Goal: Task Accomplishment & Management: Manage account settings

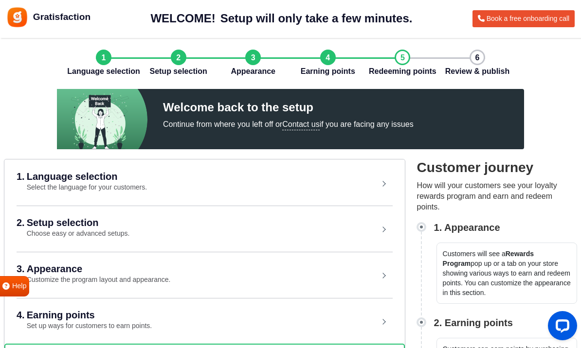
click at [259, 184] on div "1. Language selection Select the language for your customers." at bounding box center [190, 182] width 347 height 21
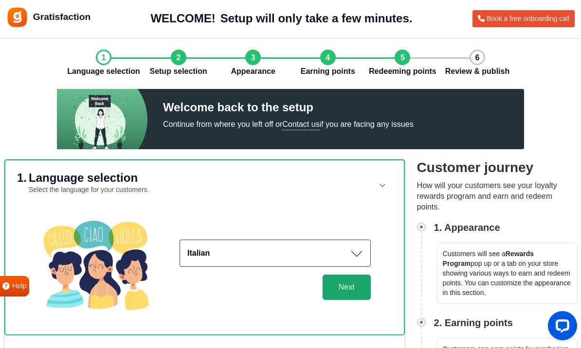
click at [342, 291] on button "Next" at bounding box center [346, 287] width 48 height 25
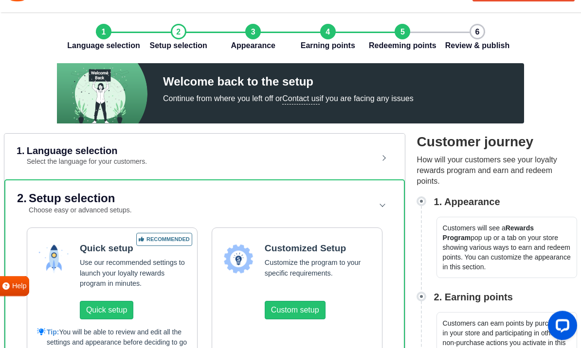
scroll to position [26, 0]
click at [104, 312] on button "Quick setup" at bounding box center [106, 310] width 53 height 18
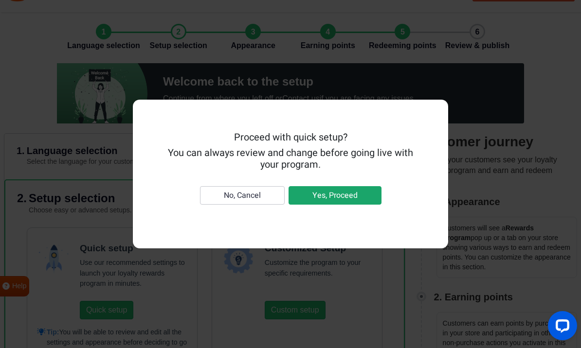
click at [319, 205] on button "Yes, Proceed" at bounding box center [334, 195] width 93 height 18
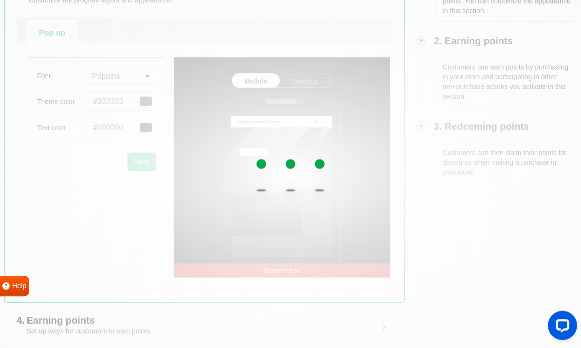
scroll to position [291, 0]
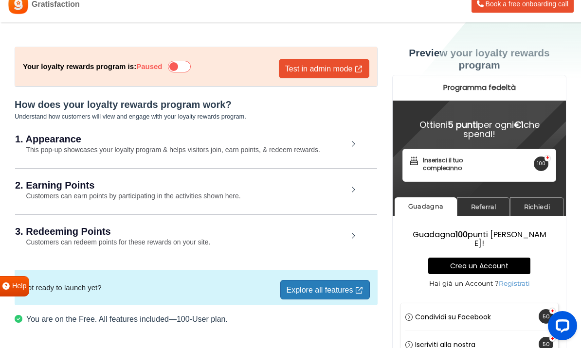
click at [200, 152] on small "This pop-up showcases your loyalty program & helps visitors join, earn points, …" at bounding box center [167, 150] width 305 height 8
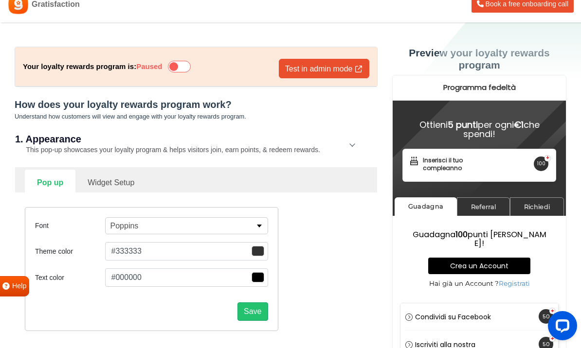
click at [257, 252] on span "button" at bounding box center [257, 251] width 13 height 10
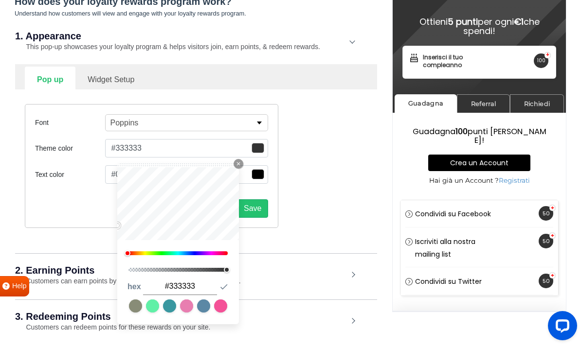
scroll to position [122, 0]
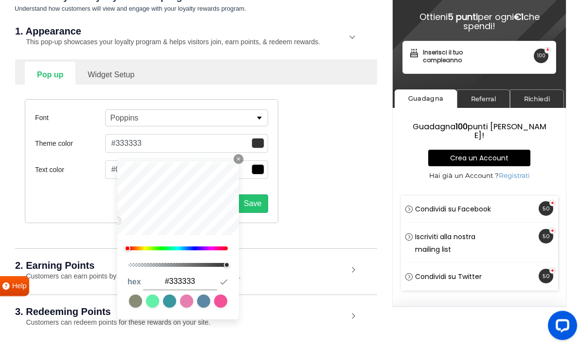
click at [186, 247] on div at bounding box center [177, 249] width 99 height 4
type input "#169dff"
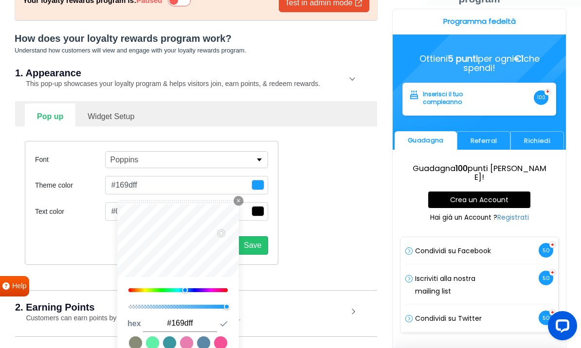
scroll to position [81, 0]
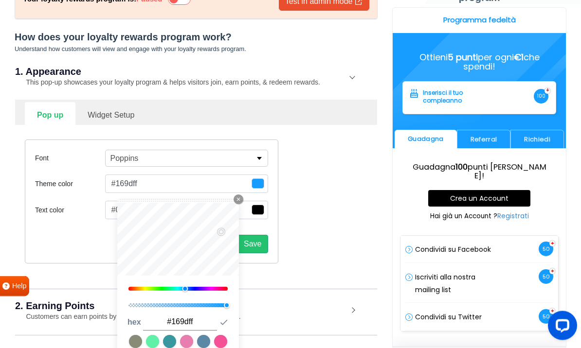
type input "#16ebff"
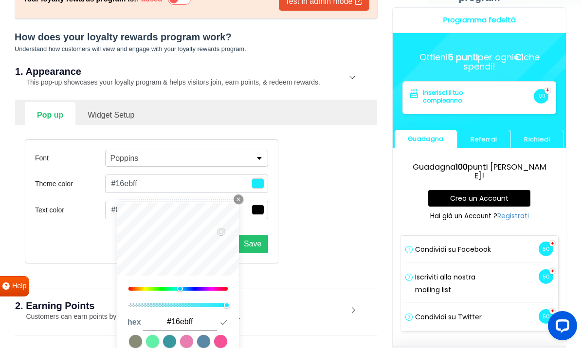
type input "#16e2ff"
type input "#16daff"
type input "#16d1ff"
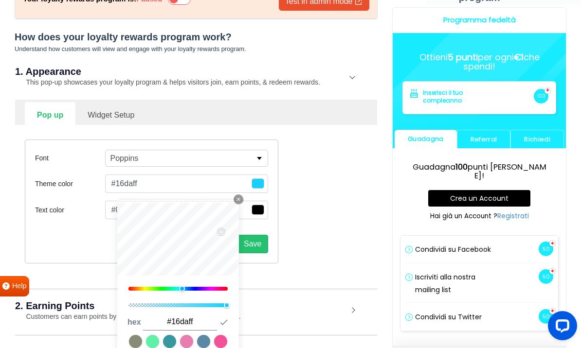
type input "#16d1ff"
type input "#16c8ff"
type input "#16c4ff"
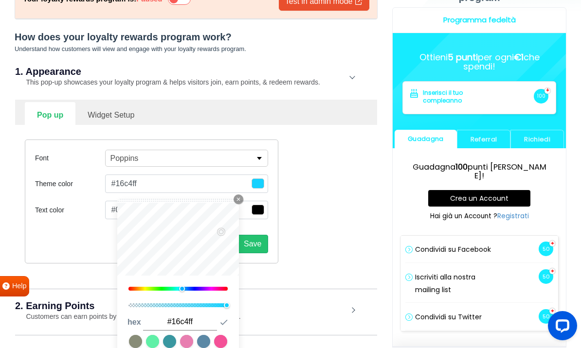
type input "#16b3ff"
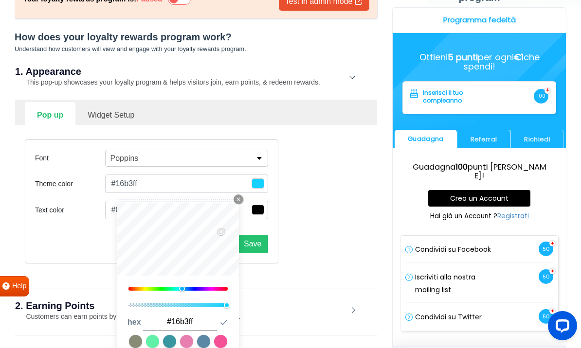
type input "#16aaff"
type input "#16a6ff"
type input "#16aaff"
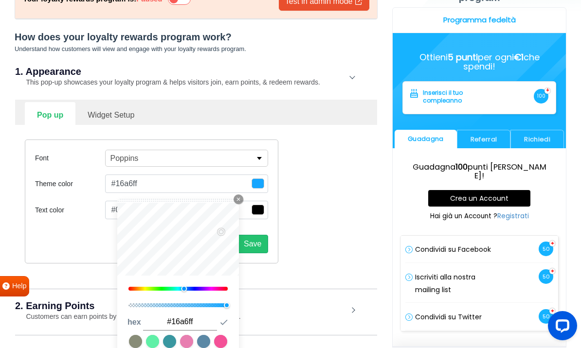
type input "#16aaff"
type input "#16b3ff"
type input "#16bbff"
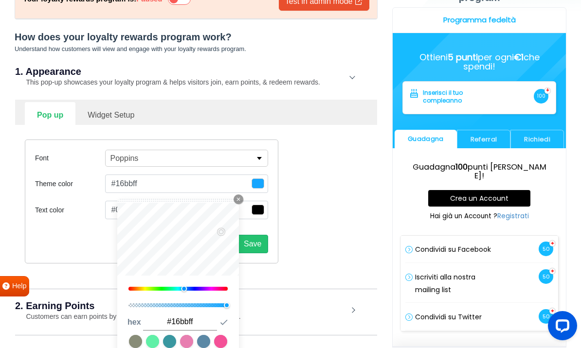
type input "#16c4ff"
type input "#16c8ff"
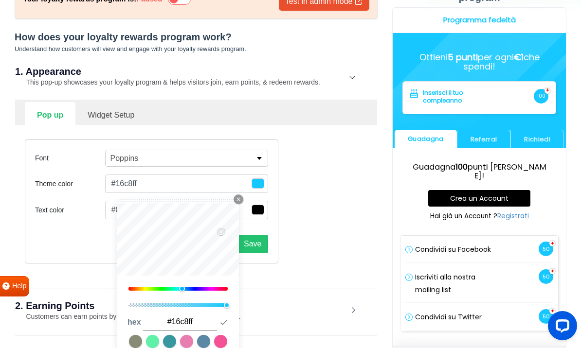
type input "#16d1ff"
type input "#16daff"
type input "#16e2ff"
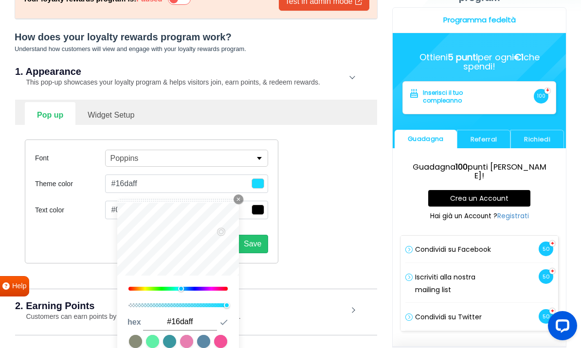
type input "#16e2ff"
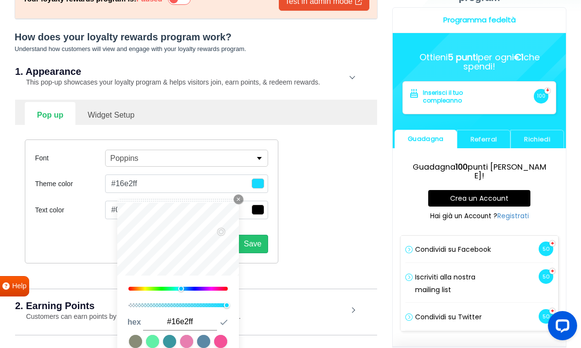
type input "#16ebff"
type input "#16efff"
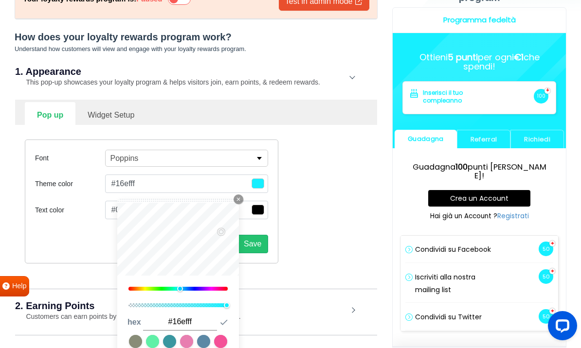
type input "#16f8ff"
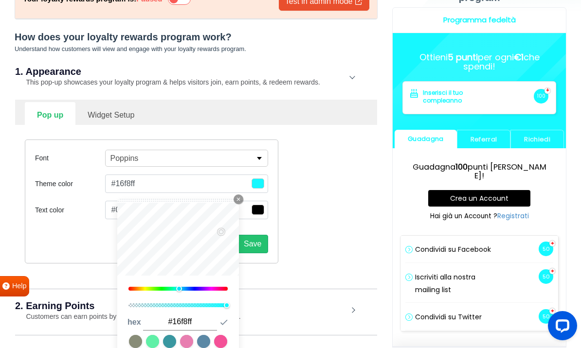
type input "#16efff"
type input "#16ebff"
type input "#16e2ff"
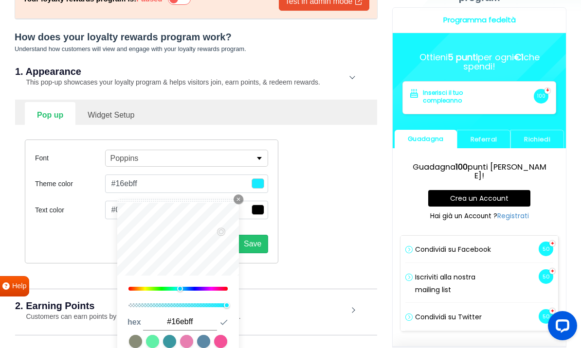
type input "#16e2ff"
type input "#16daff"
type input "#16d1ff"
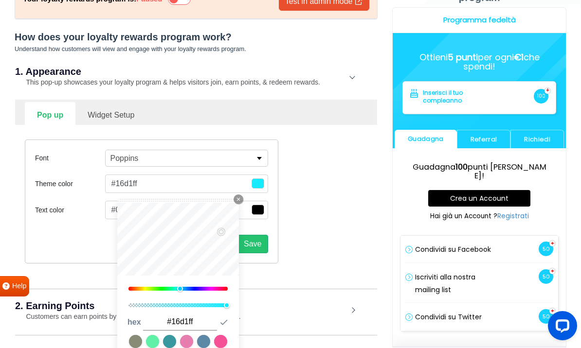
type input "#16c8ff"
type input "#16c4ff"
type input "#16bbff"
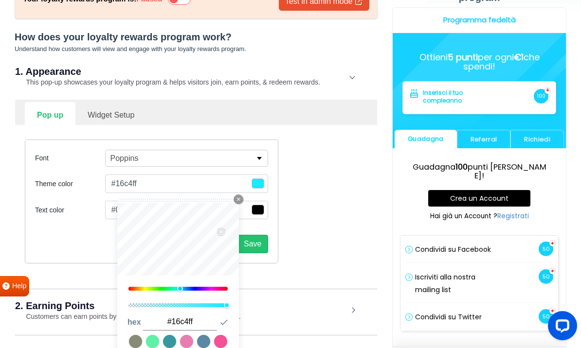
type input "#16bbff"
type input "#16b3ff"
type input "#16aaff"
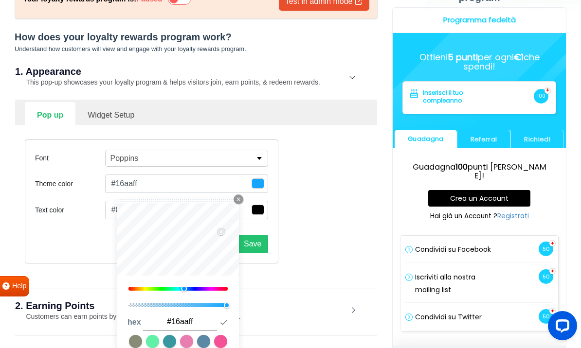
type input "#16a6ff"
type input "#169dff"
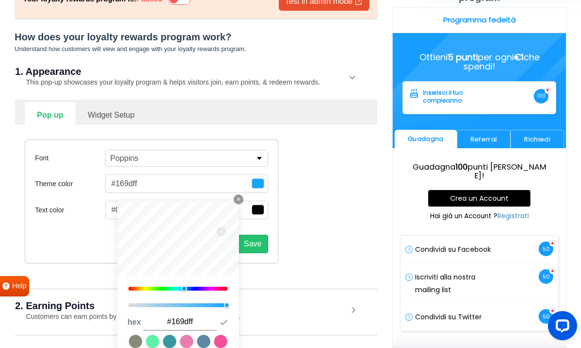
type input "#1694ff"
type input "#168bff"
type input "#1687ff"
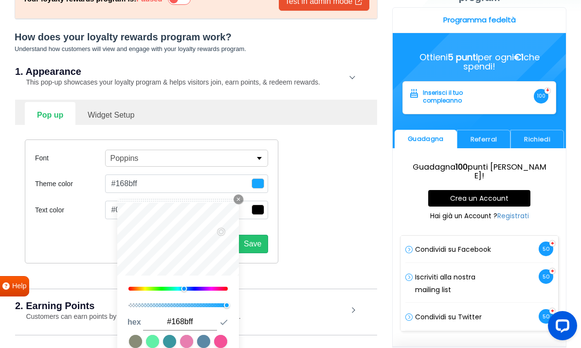
type input "#1687ff"
type input "#167eff"
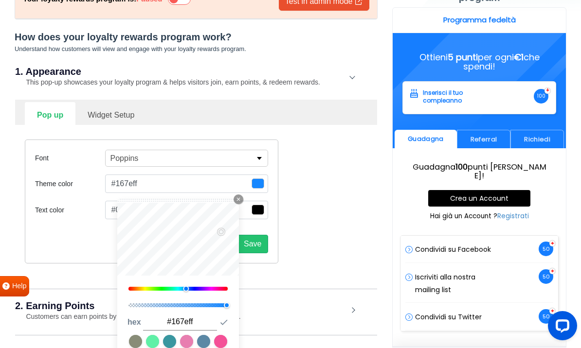
type input "#1676ff"
type input "#166dff"
type input "#1669ff"
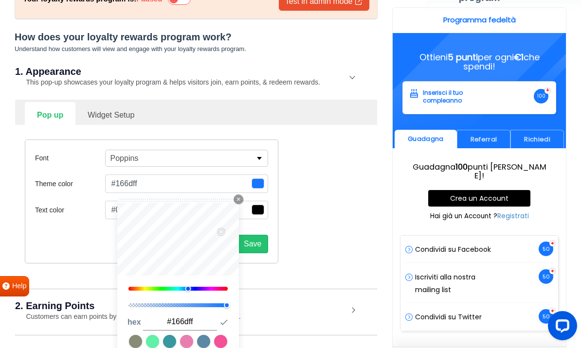
type input "#1669ff"
type input "#1660ff"
type input "#1657ff"
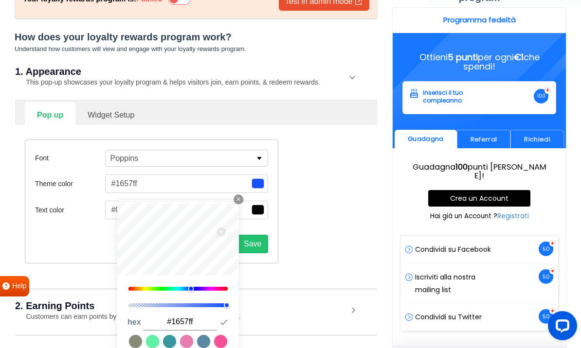
type input "#164fff"
type input "#1646ff"
type input "#1642ff"
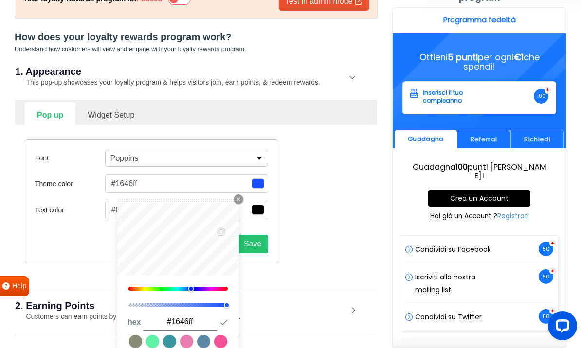
type input "#1642ff"
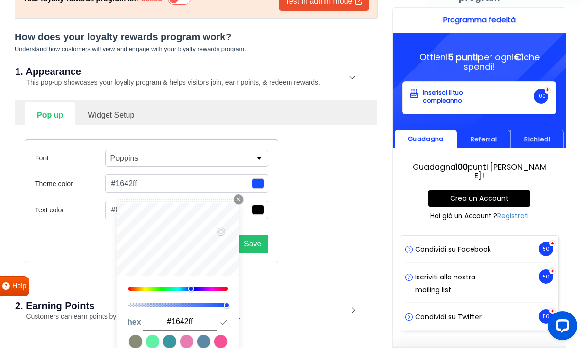
type input "#1639ff"
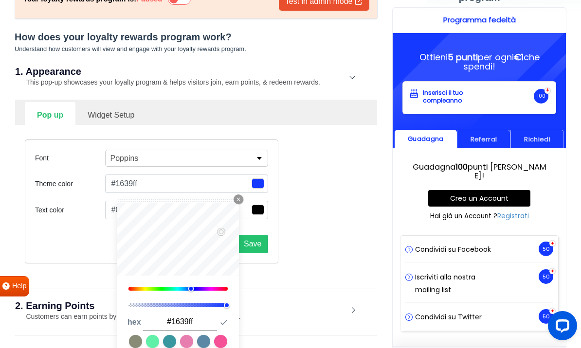
type input "#1642ff"
type input "#1646ff"
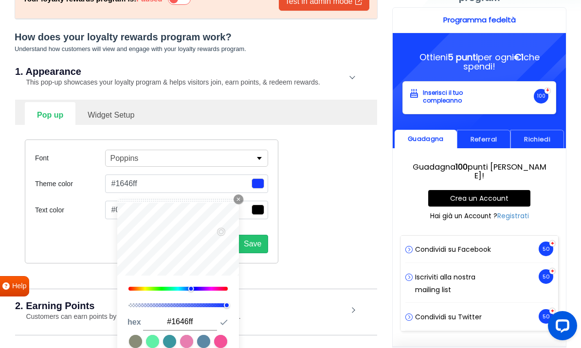
type input "#164fff"
type input "#1657ff"
type input "#1660ff"
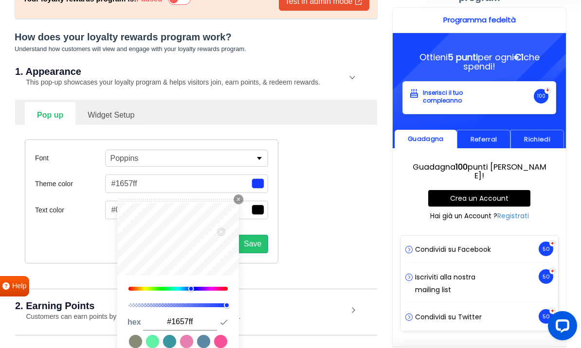
type input "#1660ff"
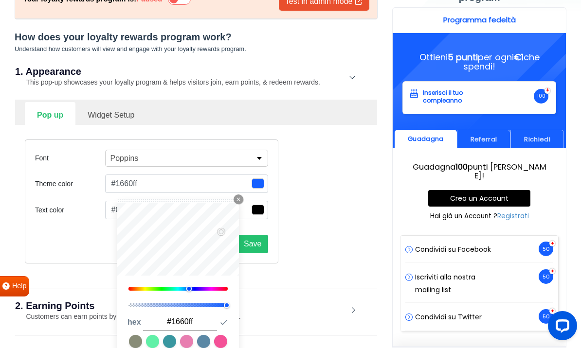
type input "#1669ff"
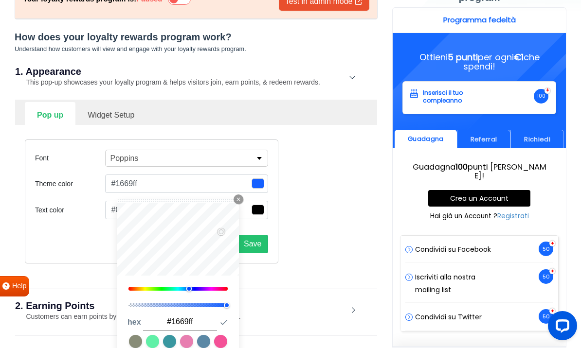
type input "#166dff"
type input "#1676ff"
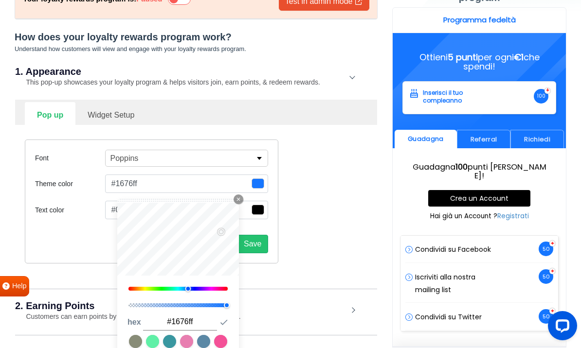
type input "#167eff"
type input "#1687ff"
type input "#168bff"
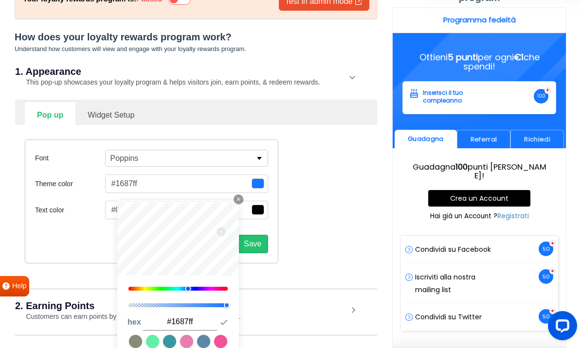
type input "#168bff"
type input "#1694ff"
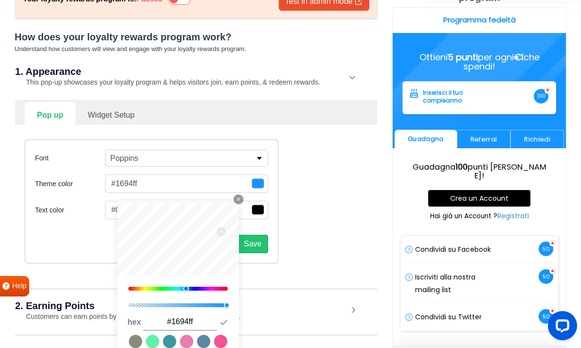
type input "#169dff"
type input "#16a6ff"
type input "#16aaff"
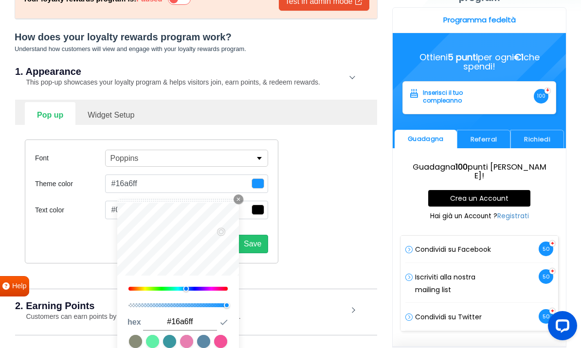
type input "#16aaff"
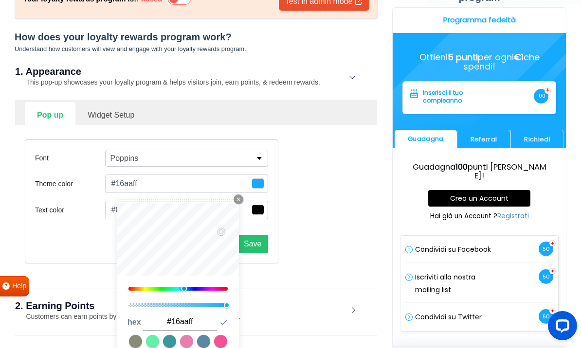
type input "#16b3ff"
type input "#16bbff"
type input "#16c4ff"
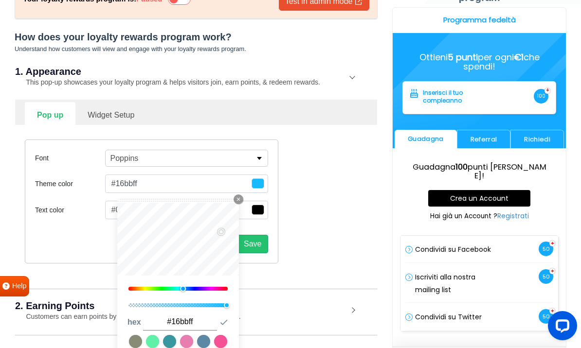
type input "#16c4ff"
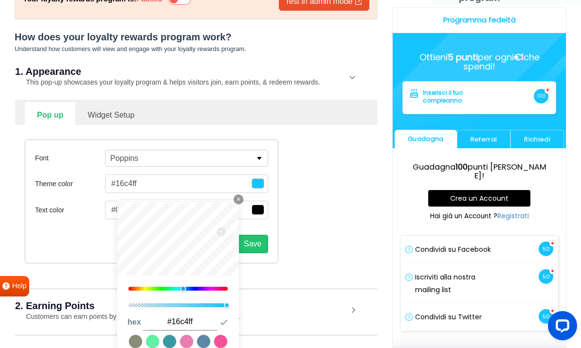
type input "#16bbff"
type input "#16b3ff"
type input "#16aaff"
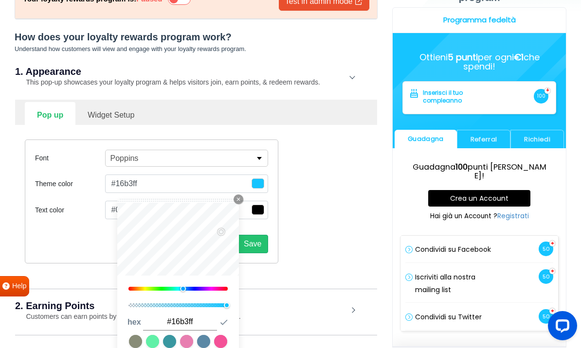
type input "#16aaff"
type input "#16a6ff"
type input "#169dff"
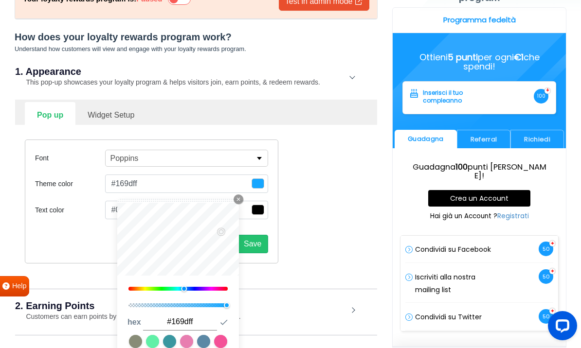
type input "#1694ff"
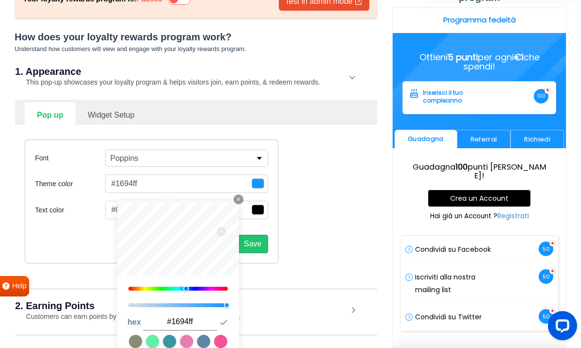
type input "#169dff"
type input "#16a6ff"
type input "#16aaff"
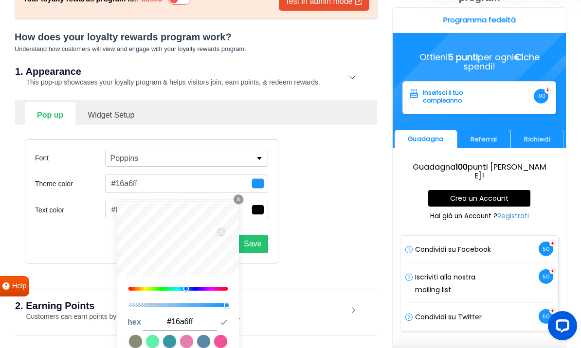
type input "#16aaff"
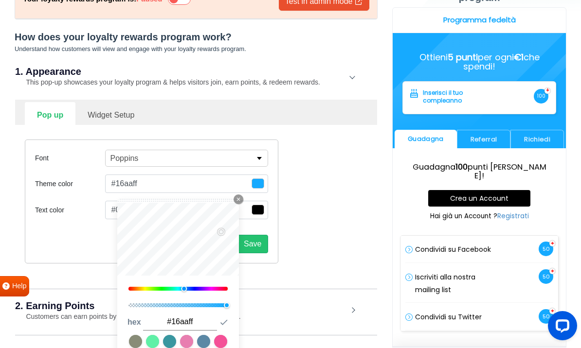
type input "#16a6ff"
type input "#169dff"
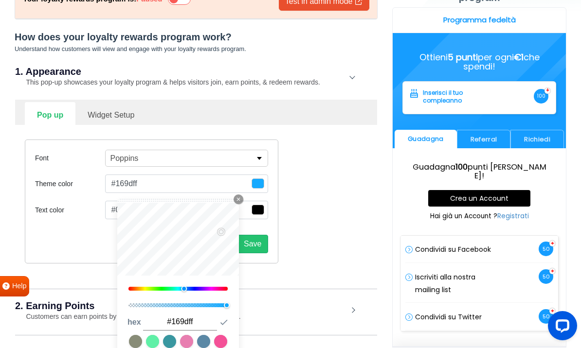
type input "#1694ff"
type input "#168bff"
type input "#167eff"
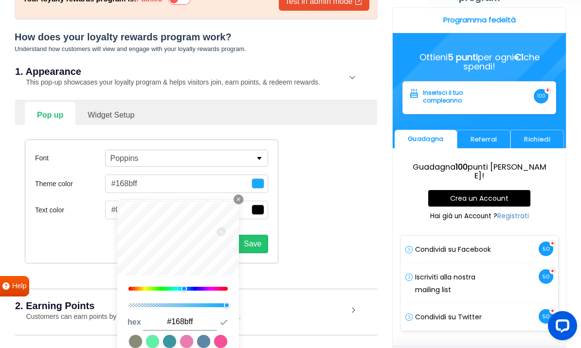
type input "#167eff"
type input "#166dff"
type input "#1669ff"
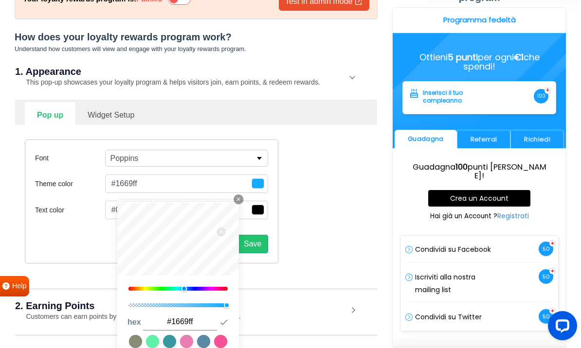
type input "#1660ff"
type input "#1657ff"
type input "#164fff"
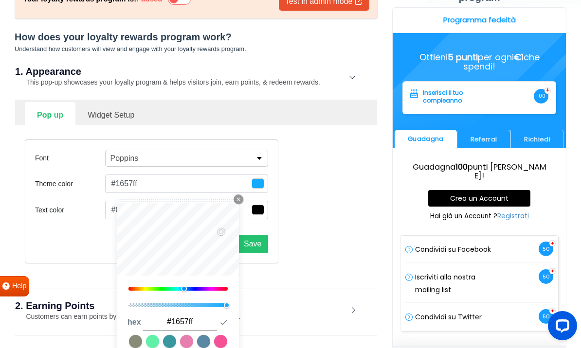
type input "#164fff"
type input "#1646ff"
type input "#1642ff"
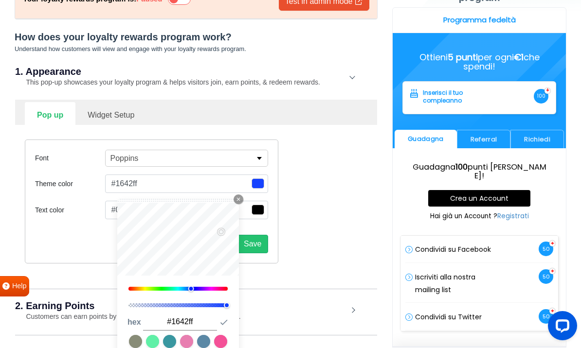
type input "#1639ff"
type input "#1630ff"
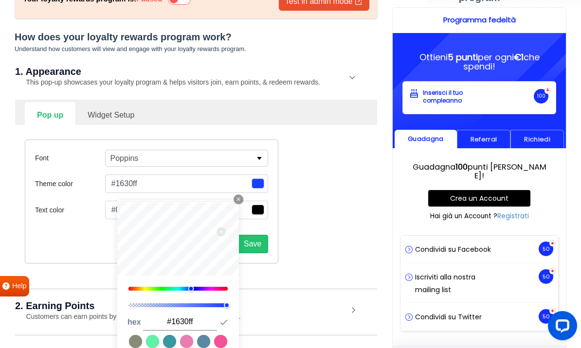
type input "#1628ff"
type input "#1623ff"
type input "#161bff"
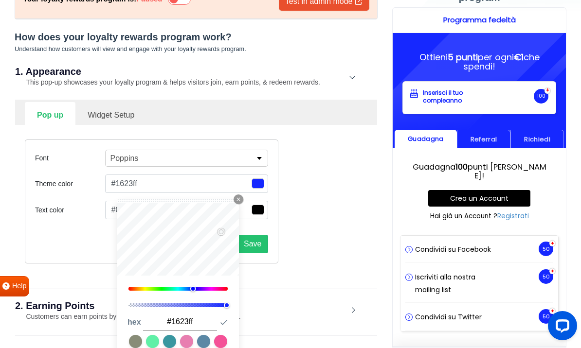
type input "#161bff"
type input "#1b16ff"
type input "#2316ff"
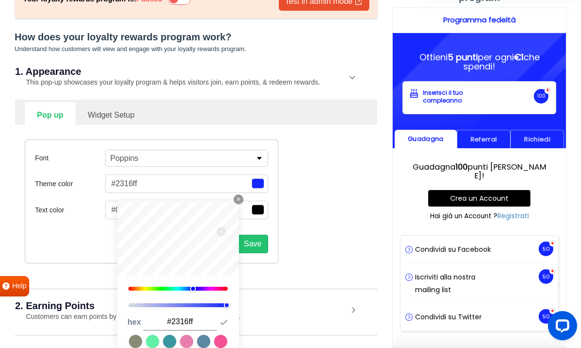
type input "#2816ff"
type input "#3016ff"
type input "#3916ff"
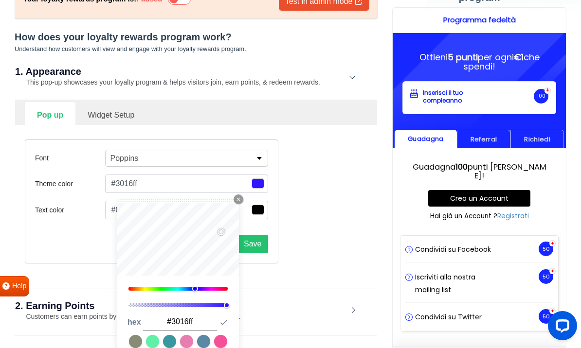
type input "#3916ff"
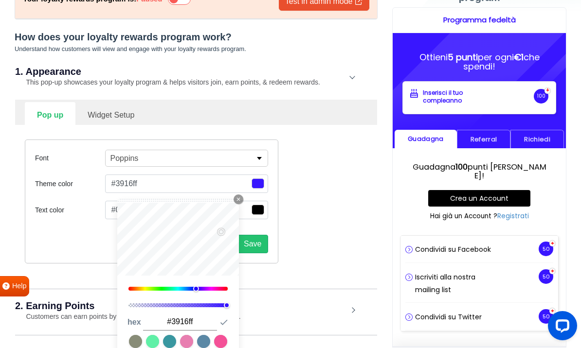
type input "#4216ff"
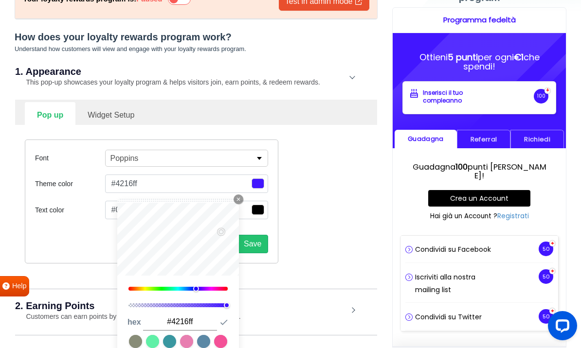
drag, startPoint x: 181, startPoint y: 288, endPoint x: 197, endPoint y: 293, distance: 16.8
click at [197, 293] on div "250" at bounding box center [178, 250] width 122 height 94
click at [291, 275] on div "Font Poppins [PERSON_NAME] Slab One Anton Archivo Archivo Black Arimo Arvo Assi…" at bounding box center [196, 201] width 357 height 153
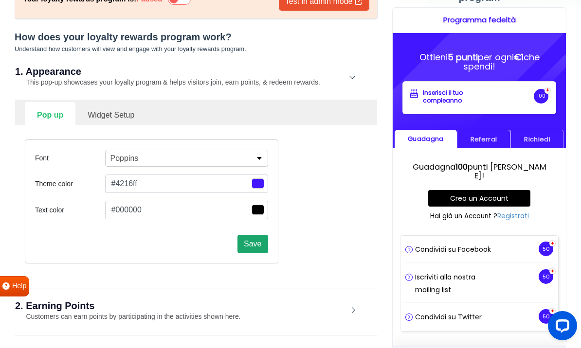
click at [258, 251] on button "Save" at bounding box center [252, 244] width 30 height 18
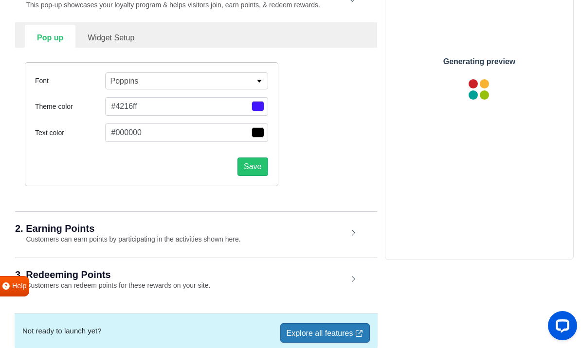
scroll to position [165, 0]
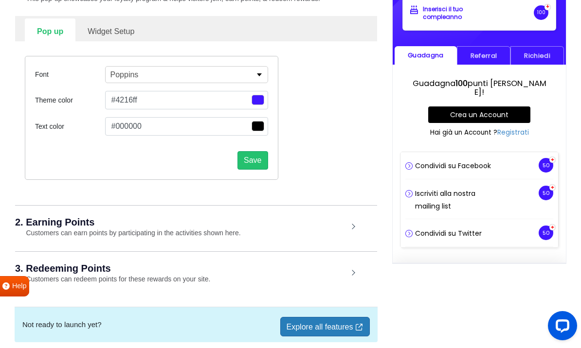
click at [352, 227] on div "2. Earning Points Customers can earn points by participating in the activities …" at bounding box center [196, 227] width 362 height 45
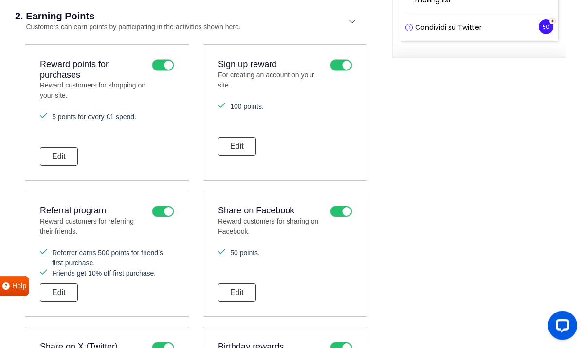
scroll to position [371, 0]
click at [63, 287] on button "Edit" at bounding box center [59, 292] width 38 height 18
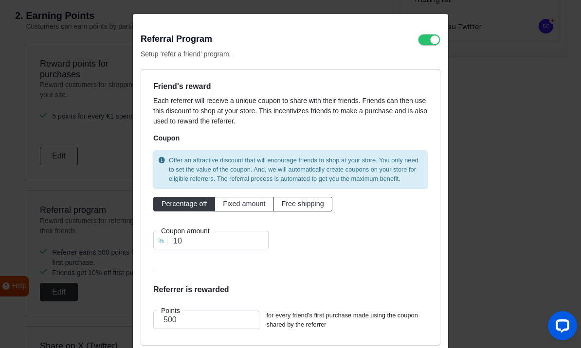
scroll to position [7, 0]
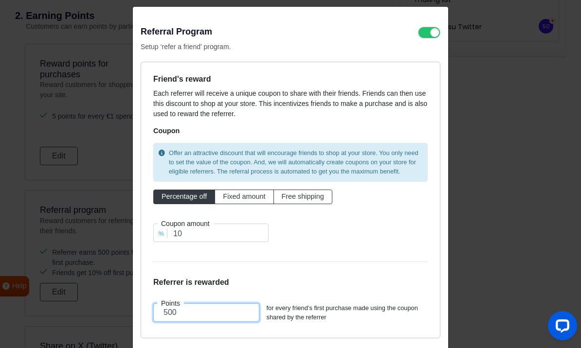
click at [167, 311] on input "500" at bounding box center [206, 312] width 106 height 18
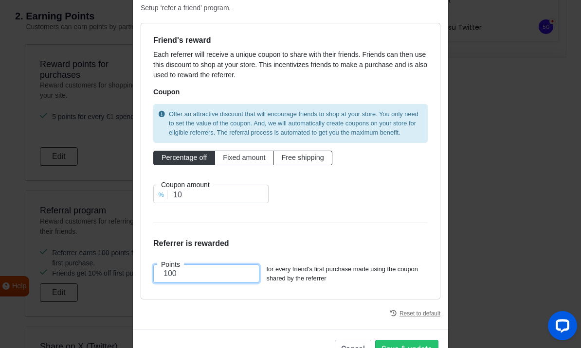
scroll to position [45, 0]
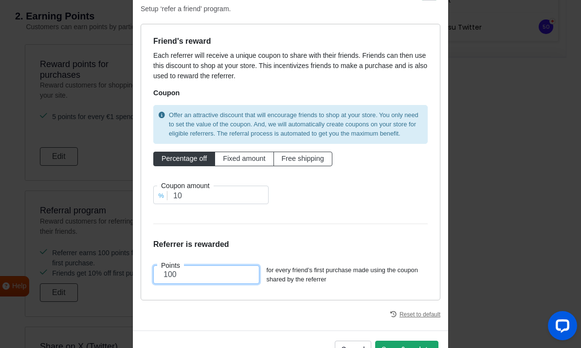
type input "100"
click at [410, 343] on button "Save & update" at bounding box center [406, 350] width 63 height 18
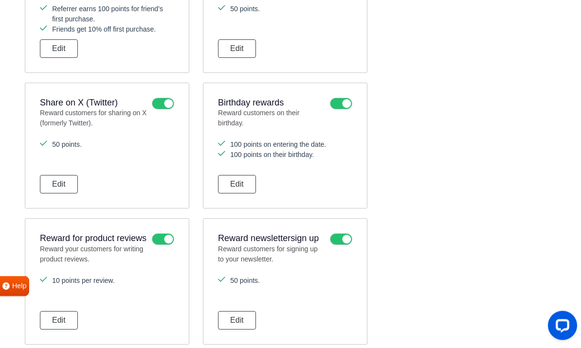
scroll to position [616, 0]
click at [70, 317] on button "Edit" at bounding box center [59, 320] width 38 height 18
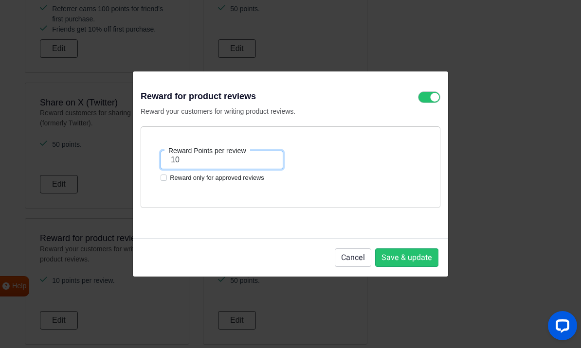
click at [202, 169] on input "10" at bounding box center [221, 160] width 123 height 18
type input "1"
type input "20"
click at [170, 182] on label "Reward only for approved reviews" at bounding box center [217, 177] width 94 height 9
click at [163, 181] on input "Reward only for approved reviews" at bounding box center [163, 177] width 6 height 8
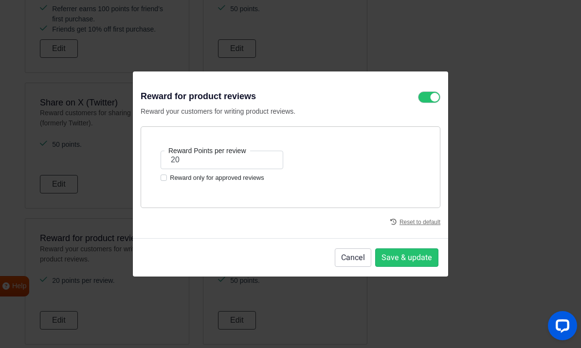
checkbox input "true"
click at [400, 267] on button "Save & update" at bounding box center [406, 257] width 63 height 18
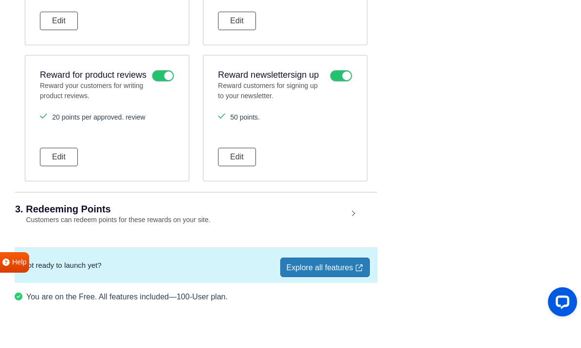
scroll to position [0, 0]
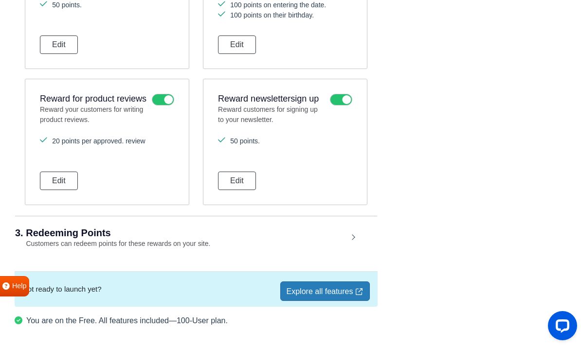
click at [227, 237] on div "3. Redeeming Points Customers can redeem points for these rewards on your site." at bounding box center [196, 238] width 362 height 45
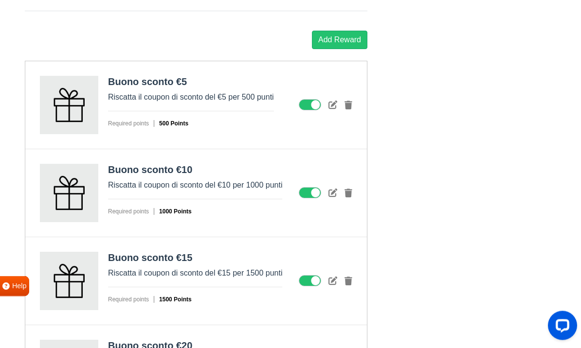
scroll to position [1155, 0]
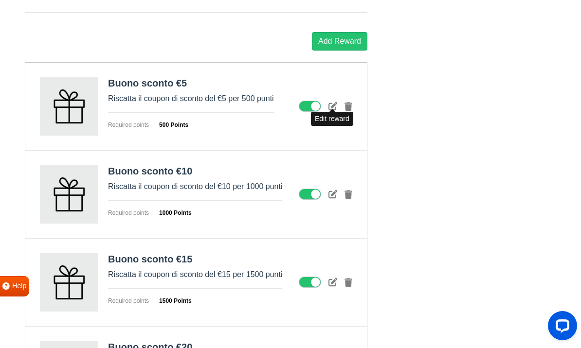
click at [330, 106] on icon at bounding box center [332, 106] width 9 height 9
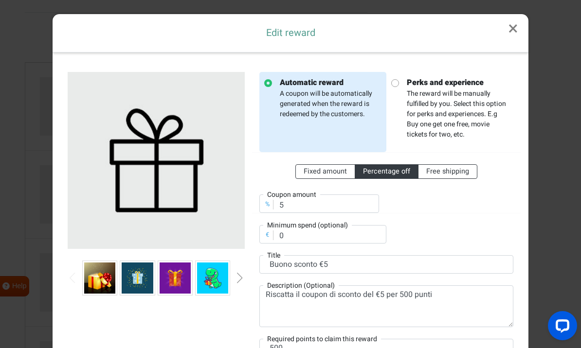
scroll to position [6, 0]
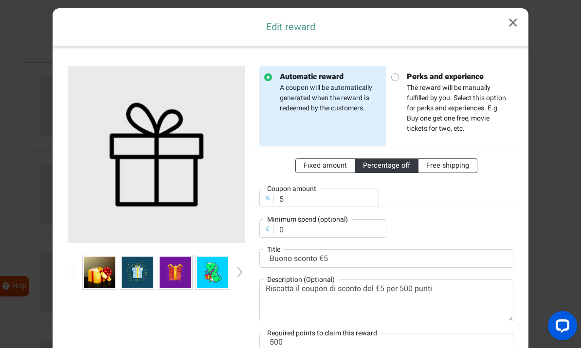
click at [240, 273] on div "Next slide" at bounding box center [239, 272] width 5 height 11
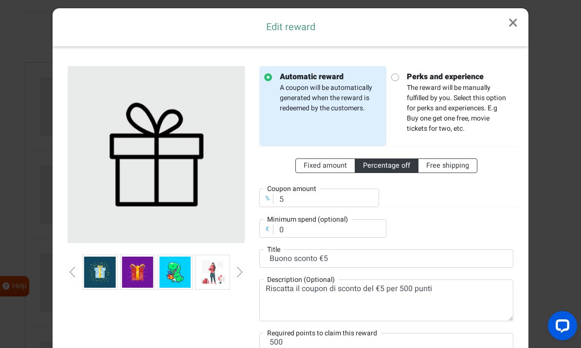
click at [240, 273] on div "Next slide" at bounding box center [239, 272] width 5 height 11
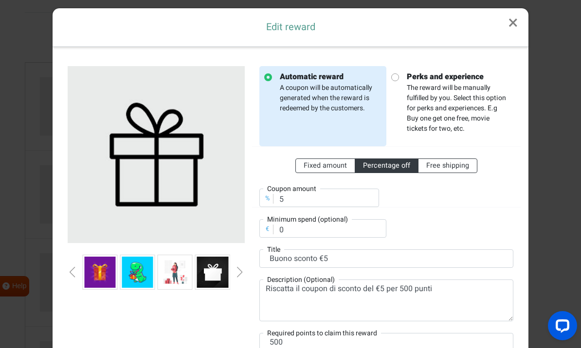
click at [240, 273] on div "Next slide" at bounding box center [239, 272] width 5 height 11
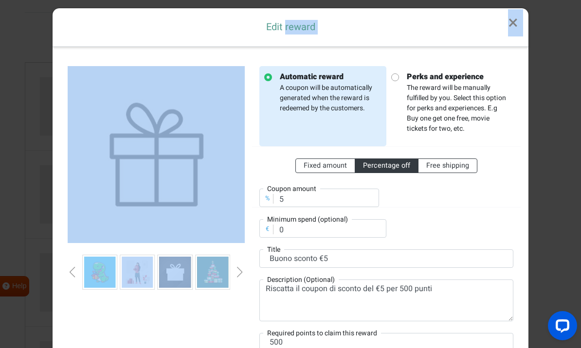
click at [240, 273] on div "Next slide" at bounding box center [239, 272] width 5 height 11
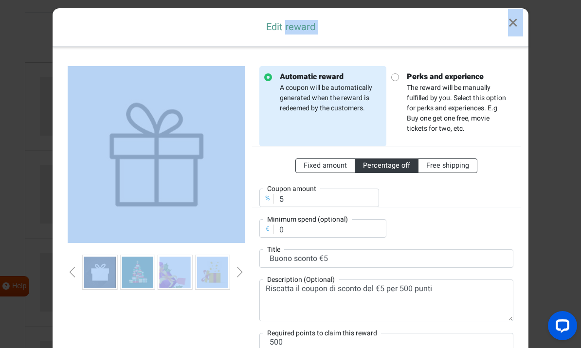
click at [175, 308] on div at bounding box center [156, 214] width 192 height 297
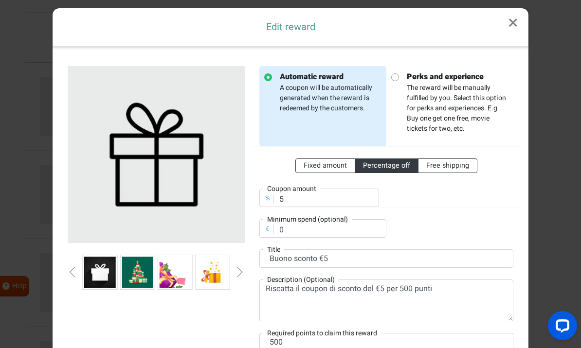
click at [240, 271] on div "Next slide" at bounding box center [239, 272] width 5 height 11
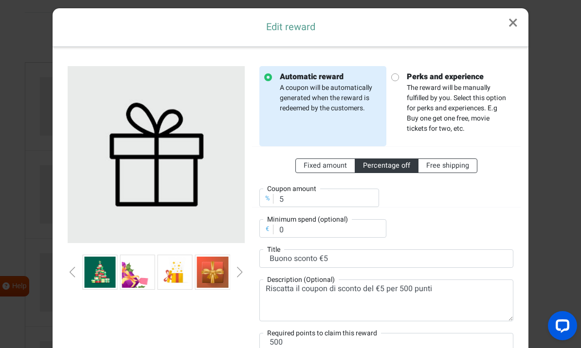
click at [240, 271] on div "Next slide" at bounding box center [239, 272] width 5 height 11
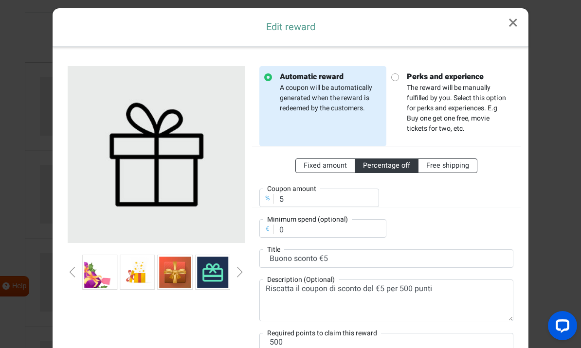
click at [240, 271] on div "Next slide" at bounding box center [239, 272] width 5 height 11
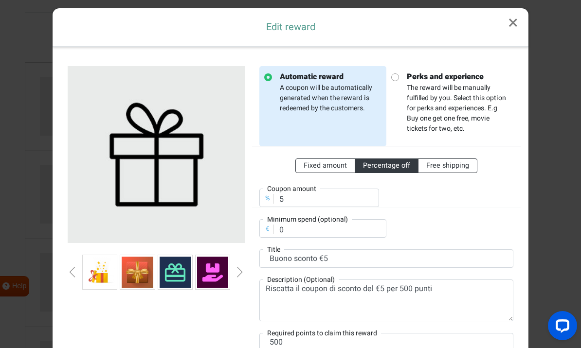
click at [240, 271] on div "Next slide" at bounding box center [239, 272] width 5 height 11
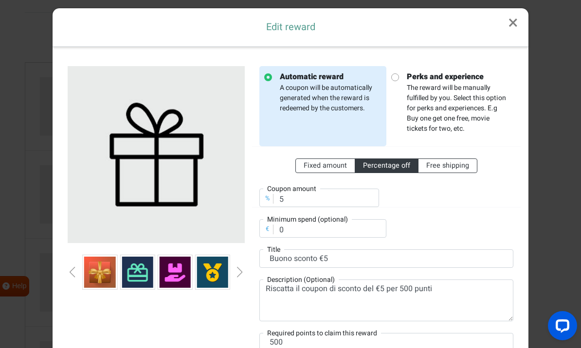
click at [240, 271] on div "Next slide" at bounding box center [239, 272] width 5 height 11
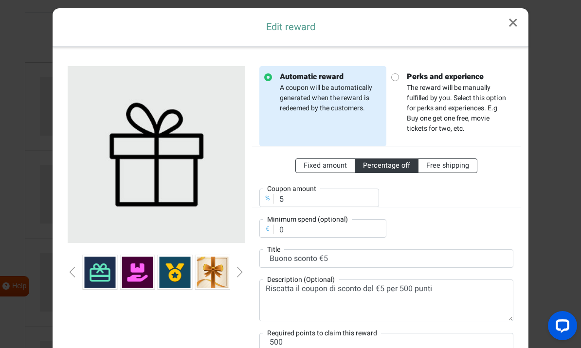
click at [238, 275] on div "Next slide" at bounding box center [239, 272] width 5 height 11
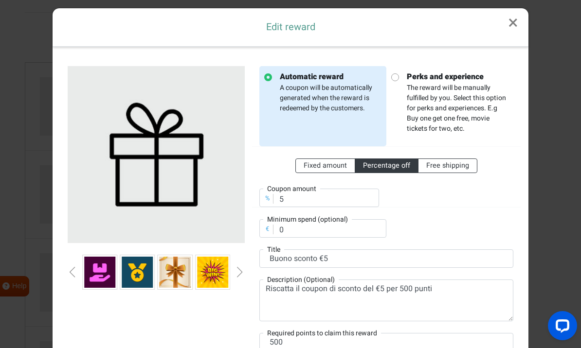
click at [238, 275] on div "Next slide" at bounding box center [239, 272] width 5 height 11
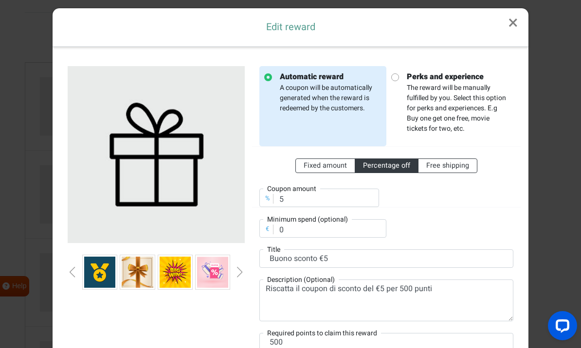
click at [238, 275] on div "Next slide" at bounding box center [239, 272] width 5 height 11
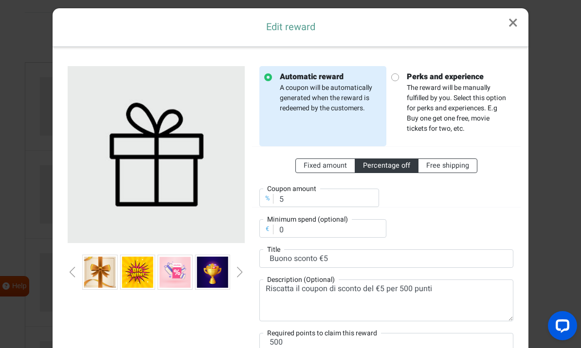
click at [238, 275] on div "Next slide" at bounding box center [239, 272] width 5 height 11
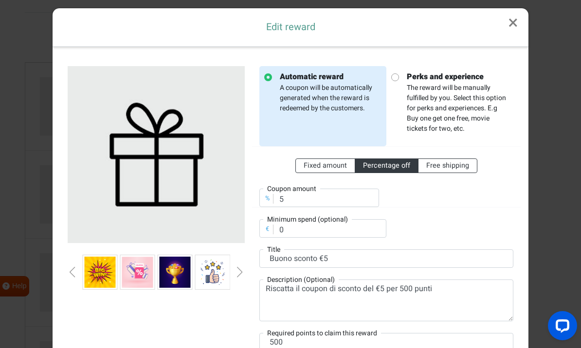
click at [238, 275] on div "Next slide" at bounding box center [239, 272] width 5 height 11
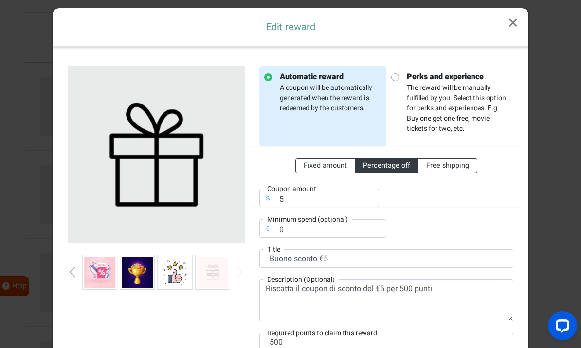
click at [238, 275] on div "Next slide" at bounding box center [239, 272] width 5 height 11
click at [71, 271] on div "Previous slide" at bounding box center [72, 272] width 5 height 11
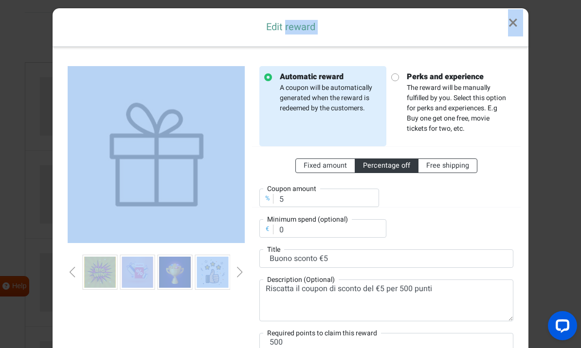
click at [71, 271] on div "Previous slide" at bounding box center [72, 272] width 5 height 11
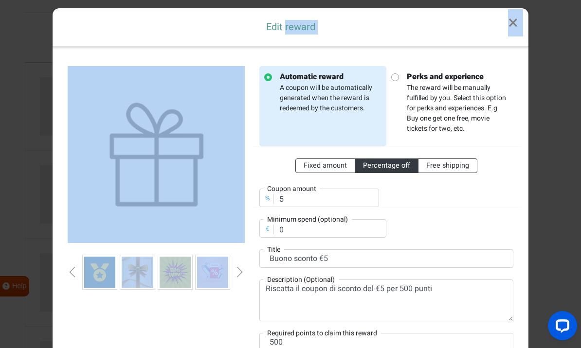
click at [71, 271] on div "Previous slide" at bounding box center [72, 272] width 5 height 11
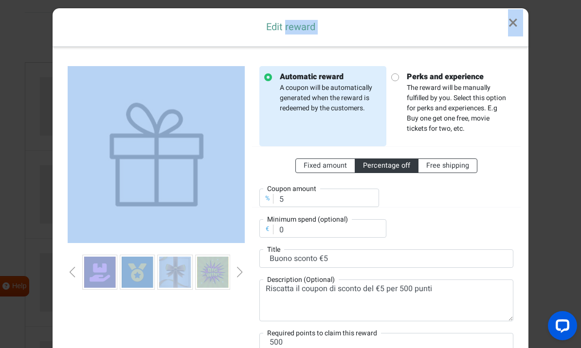
click at [71, 271] on div "Previous slide" at bounding box center [72, 272] width 5 height 11
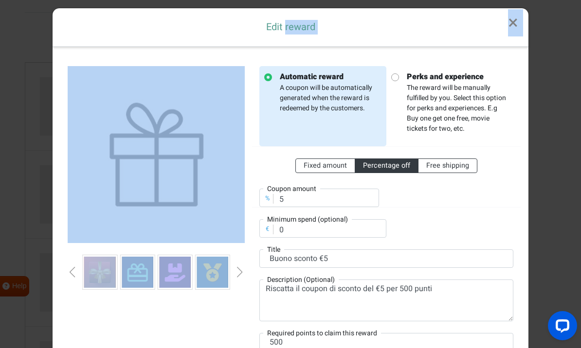
click at [71, 271] on div "Previous slide" at bounding box center [72, 272] width 5 height 11
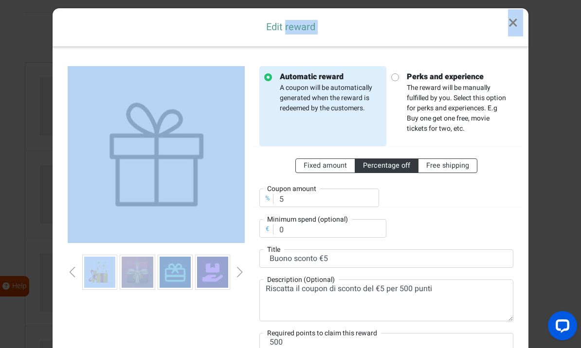
click at [71, 271] on div "Previous slide" at bounding box center [72, 272] width 5 height 11
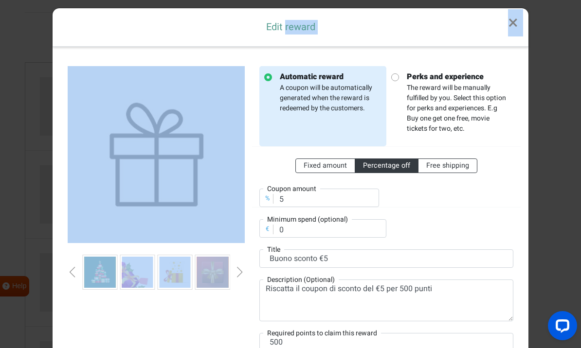
click at [71, 271] on div "Previous slide" at bounding box center [72, 272] width 5 height 11
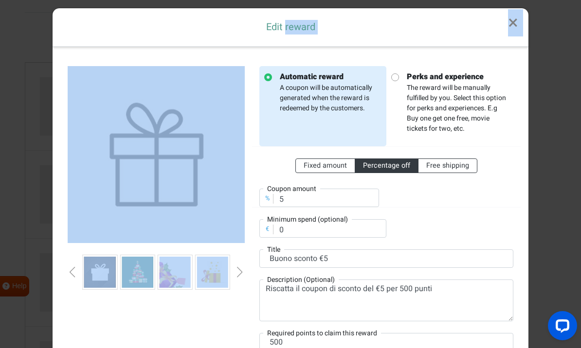
click at [71, 271] on div "Previous slide" at bounding box center [72, 272] width 5 height 11
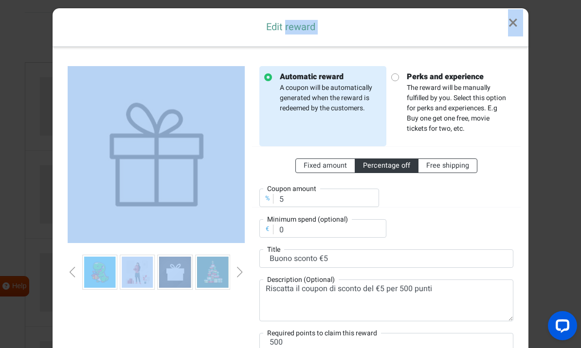
click at [71, 271] on div "Previous slide" at bounding box center [72, 272] width 5 height 11
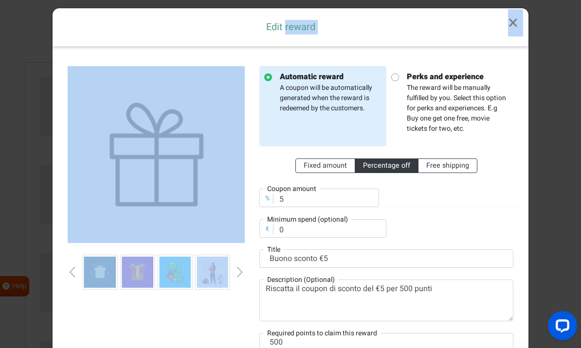
click at [71, 271] on div "Previous slide" at bounding box center [72, 272] width 5 height 11
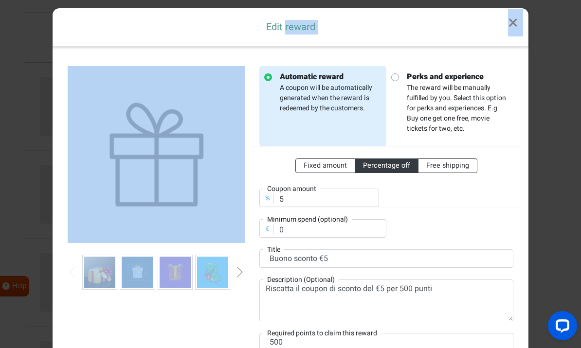
click at [71, 271] on div "Previous slide" at bounding box center [72, 272] width 5 height 11
click at [103, 271] on img at bounding box center [99, 272] width 31 height 31
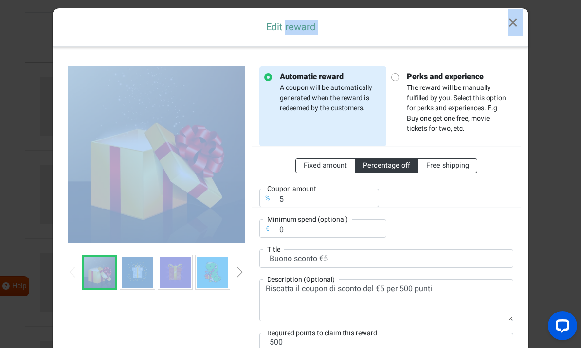
click at [423, 217] on div "Fixed amount Percentage off Free shipping % Coupon amount 5 € Minimum spend (op…" at bounding box center [386, 191] width 254 height 91
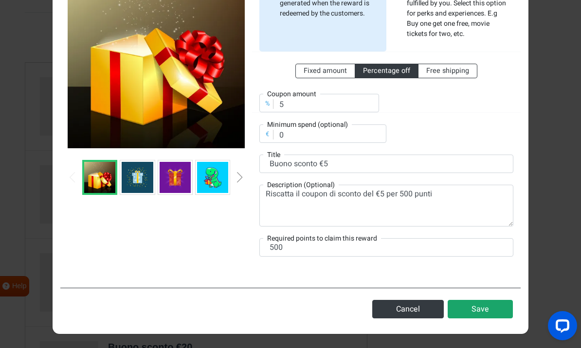
scroll to position [100, 0]
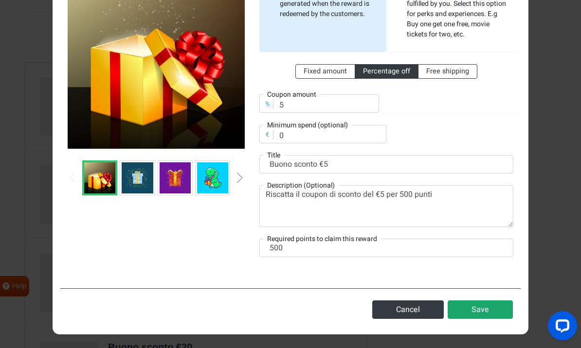
click at [475, 305] on button "Save" at bounding box center [479, 309] width 65 height 18
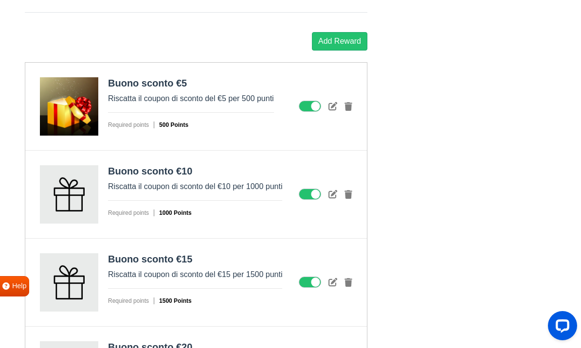
scroll to position [0, 0]
click at [333, 193] on icon at bounding box center [332, 194] width 9 height 9
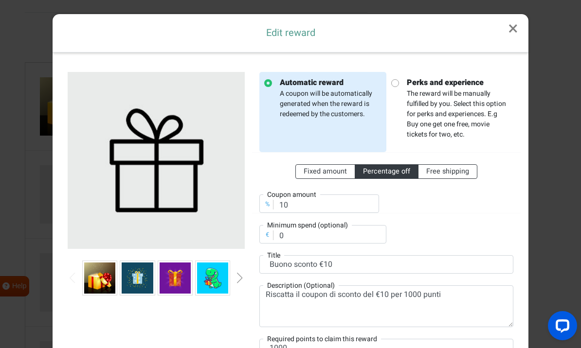
scroll to position [7, 0]
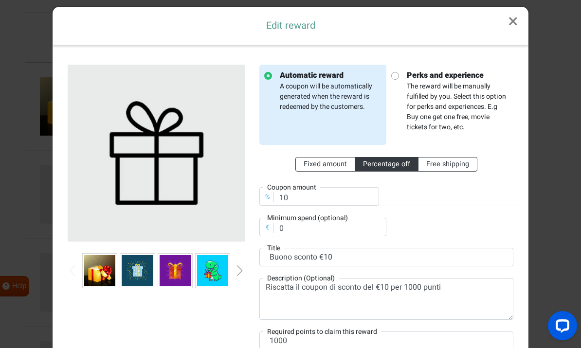
click at [95, 271] on img at bounding box center [99, 270] width 31 height 31
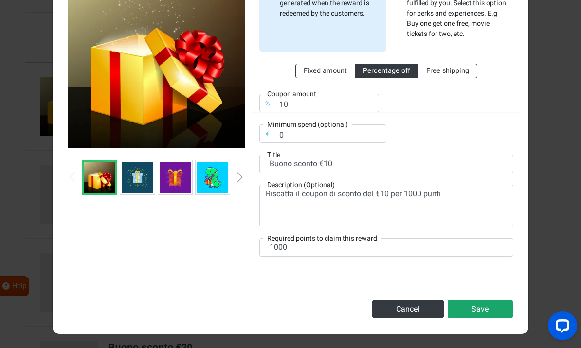
scroll to position [100, 0]
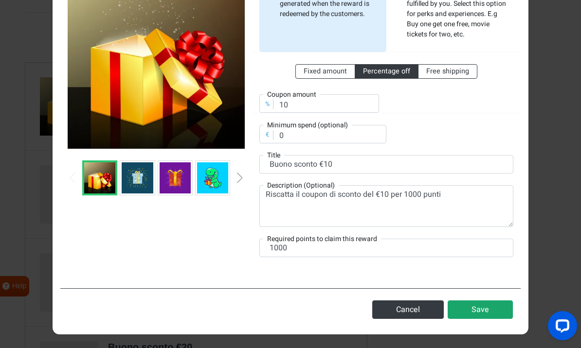
click at [475, 309] on button "Save" at bounding box center [479, 309] width 65 height 18
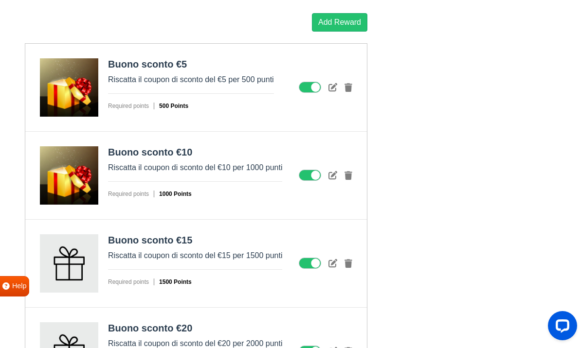
scroll to position [1184, 0]
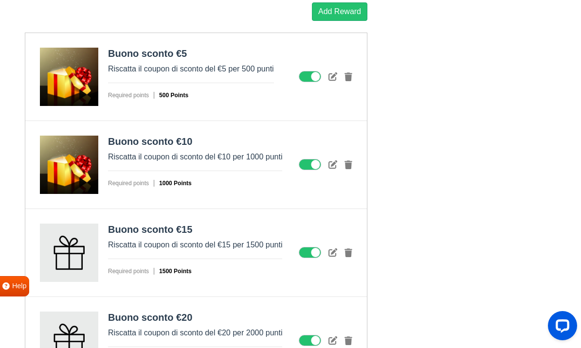
click at [212, 205] on div "[PERSON_NAME] sconto €10 Riscatta il coupon di sconto del €10 per 1000 punti Re…" at bounding box center [195, 165] width 341 height 88
click at [334, 164] on icon at bounding box center [332, 164] width 9 height 9
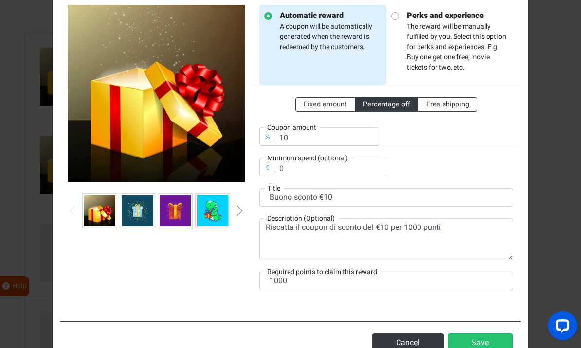
scroll to position [67, 0]
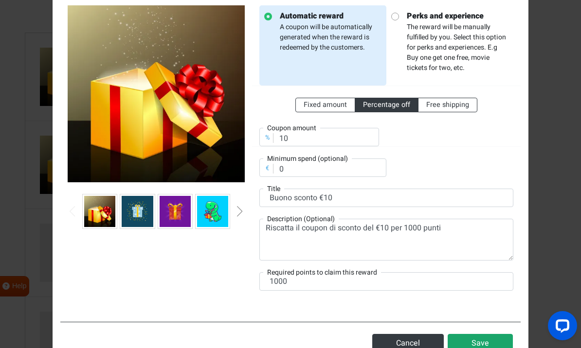
click at [465, 343] on button "Save" at bounding box center [479, 343] width 65 height 18
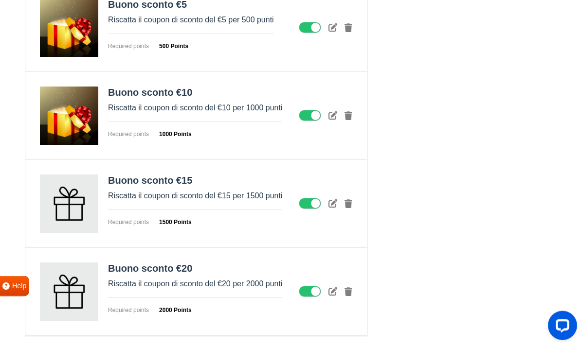
scroll to position [1233, 0]
click at [334, 201] on icon at bounding box center [332, 203] width 9 height 9
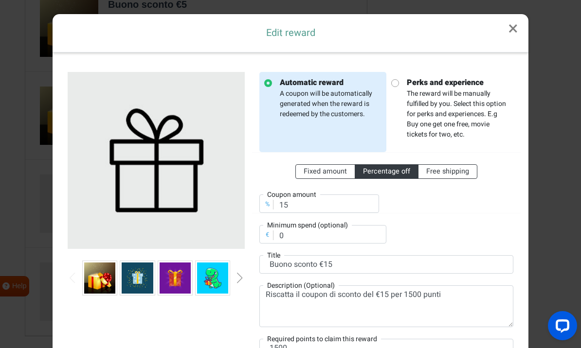
scroll to position [8, 0]
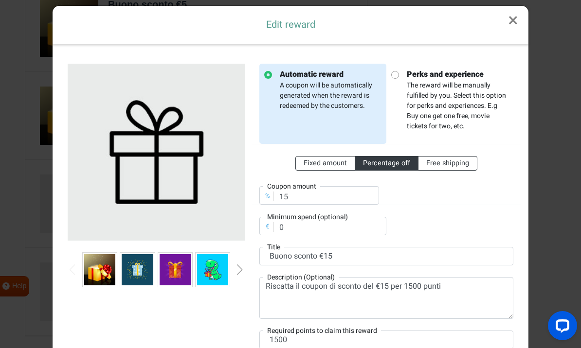
click at [95, 278] on img at bounding box center [99, 269] width 31 height 31
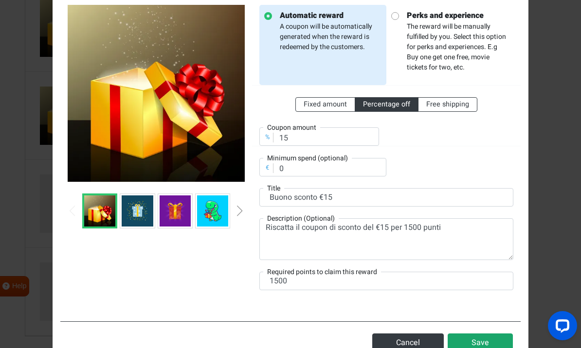
scroll to position [67, 0]
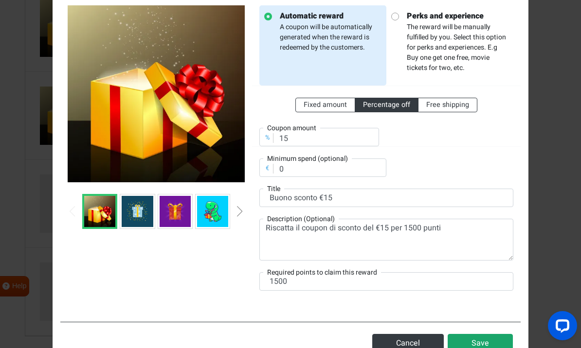
click at [480, 342] on button "Save" at bounding box center [479, 343] width 65 height 18
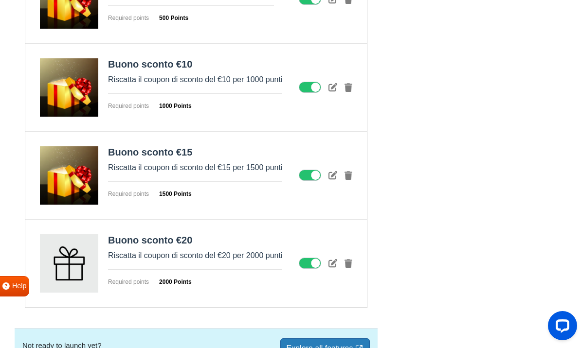
scroll to position [1264, 0]
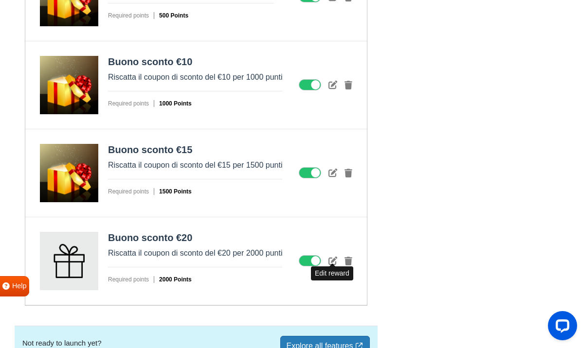
click at [333, 258] on icon at bounding box center [332, 260] width 9 height 9
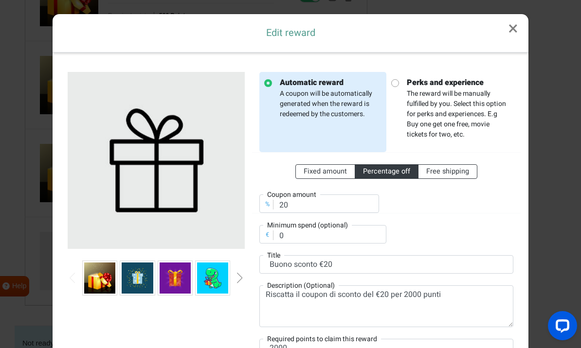
scroll to position [7, 0]
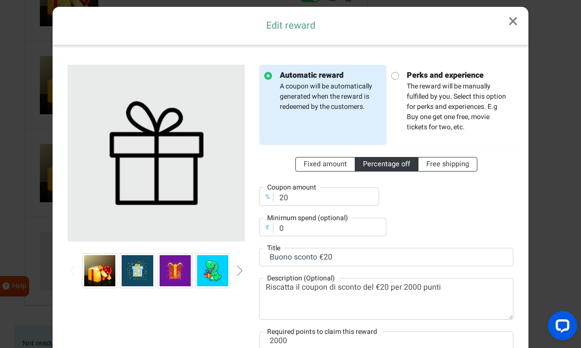
click at [98, 279] on img at bounding box center [99, 270] width 31 height 31
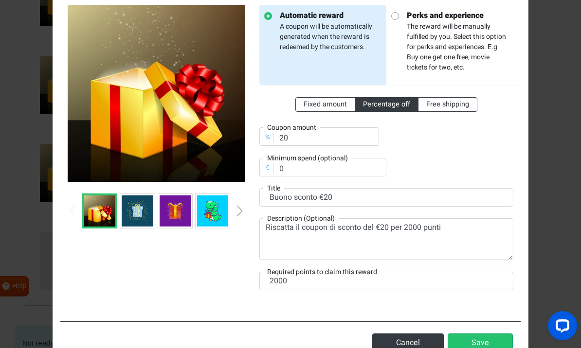
scroll to position [67, 0]
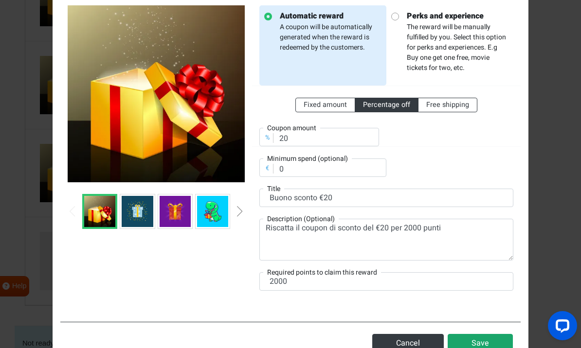
click at [477, 342] on button "Save" at bounding box center [479, 343] width 65 height 18
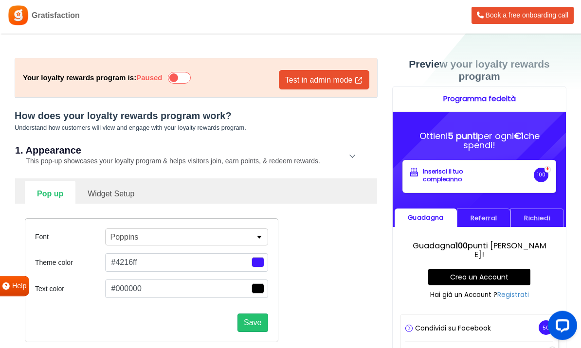
scroll to position [0, 0]
